Goal: Task Accomplishment & Management: Complete application form

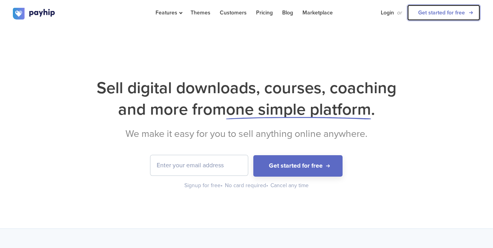
click at [466, 7] on link "Get started for free" at bounding box center [443, 12] width 74 height 17
click at [167, 169] on input "email" at bounding box center [198, 165] width 97 height 20
type input "[EMAIL_ADDRESS][DOMAIN_NAME]"
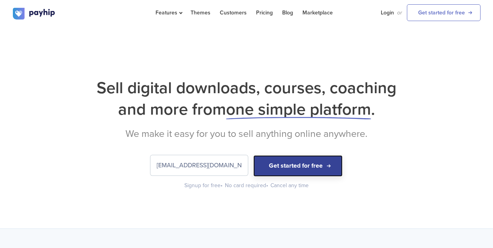
click at [285, 163] on button "Get started for free" at bounding box center [297, 165] width 89 height 21
